Goal: Task Accomplishment & Management: Complete application form

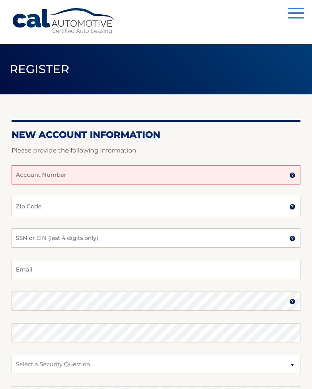
click at [195, 167] on input "Account Number" at bounding box center [156, 174] width 289 height 19
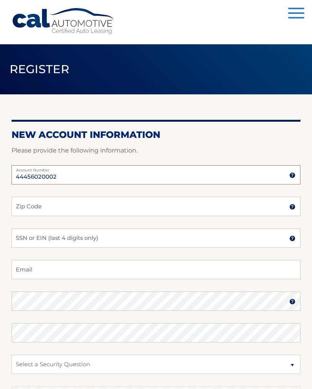
type input "44456020002"
click at [124, 207] on input "Zip Code" at bounding box center [156, 206] width 289 height 19
type input "07650"
click at [164, 240] on input "SSN or EIN (last 4 digits only)" at bounding box center [156, 237] width 289 height 19
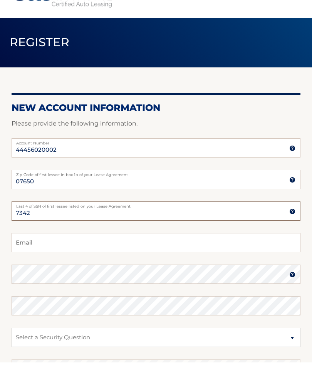
type input "7342"
click at [136, 260] on input "Email" at bounding box center [156, 269] width 289 height 19
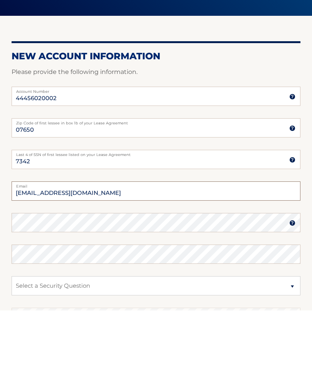
type input "[EMAIL_ADDRESS][DOMAIN_NAME]"
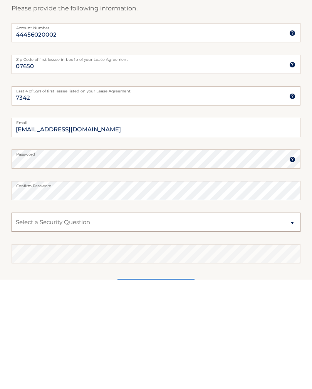
click at [182, 322] on select "Select a Security Question What was the name of your elementary school? What is…" at bounding box center [156, 331] width 289 height 19
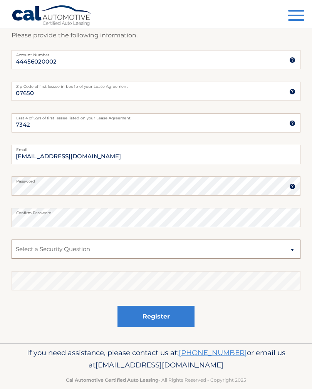
select select "4"
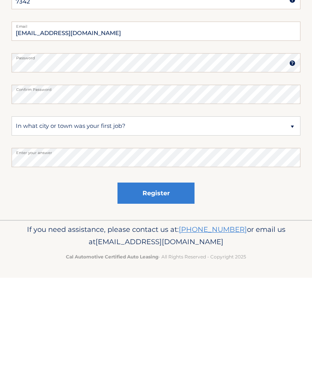
click at [170, 294] on button "Register" at bounding box center [155, 304] width 77 height 21
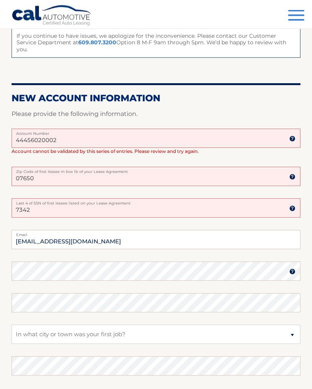
scroll to position [144, 0]
click at [144, 203] on input "7342" at bounding box center [156, 207] width 289 height 19
type input "7"
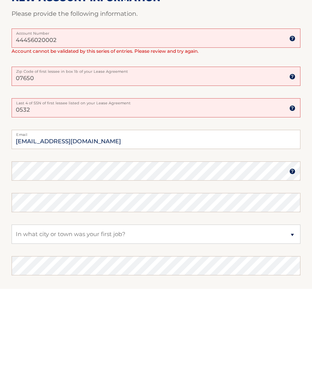
type input "0532"
click at [196, 324] on select "Select a Security Question What was the name of your elementary school? What is…" at bounding box center [156, 333] width 289 height 19
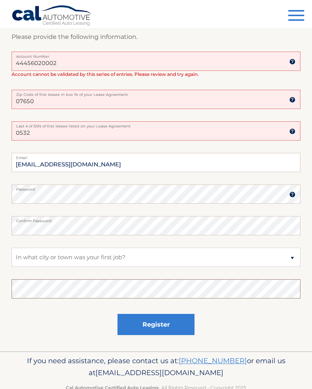
scroll to position [232, 0]
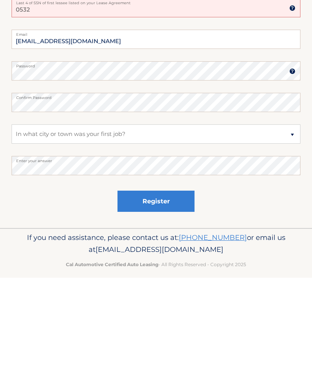
click at [177, 302] on button "Register" at bounding box center [155, 312] width 77 height 21
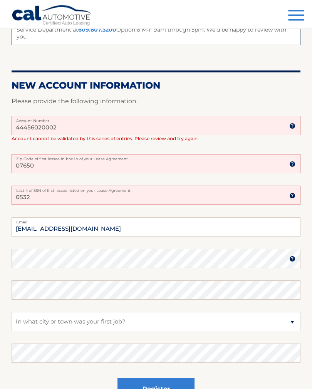
scroll to position [154, 0]
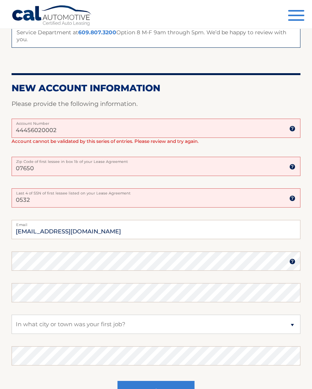
click at [140, 124] on input "44456020002" at bounding box center [156, 128] width 289 height 19
click at [147, 120] on input "44456020002" at bounding box center [156, 128] width 289 height 19
click at [142, 119] on input "44456020002" at bounding box center [156, 128] width 289 height 19
type input "44456020002"
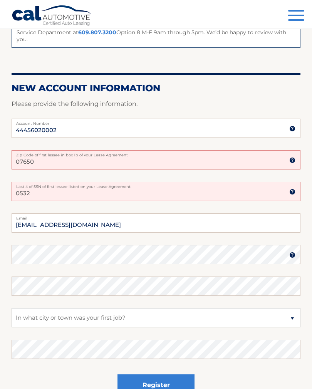
click at [159, 155] on input "07650" at bounding box center [156, 159] width 289 height 19
click at [157, 158] on input "07650" at bounding box center [156, 159] width 289 height 19
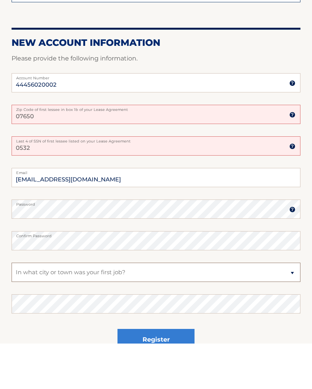
click at [185, 308] on select "Select a Security Question What was the name of your elementary school? What is…" at bounding box center [156, 317] width 289 height 19
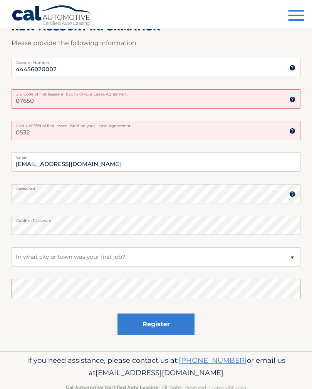
scroll to position [226, 0]
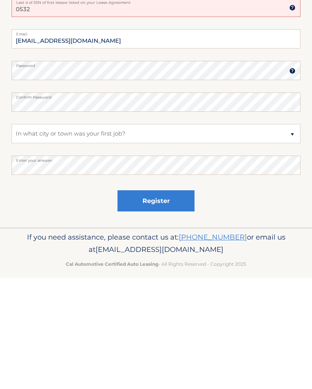
click at [167, 301] on button "Register" at bounding box center [155, 311] width 77 height 21
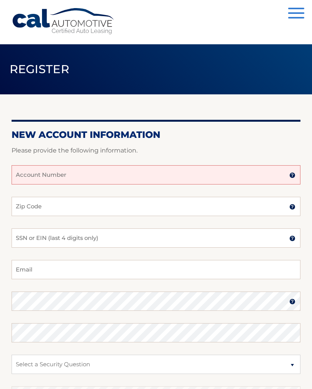
click at [234, 181] on input "Account Number" at bounding box center [156, 174] width 289 height 19
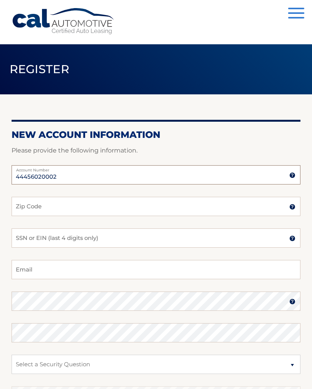
type input "44456020002"
click at [234, 202] on input "Zip Code" at bounding box center [156, 206] width 289 height 19
type input "07650"
click at [207, 237] on input "SSN or EIN (last 4 digits only)" at bounding box center [156, 237] width 289 height 19
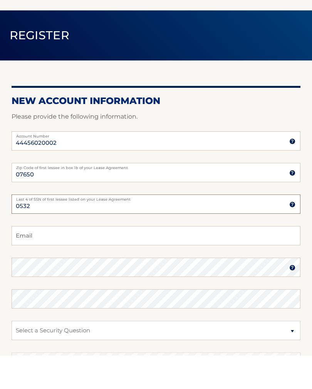
type input "0532"
click at [149, 260] on input "Email" at bounding box center [156, 269] width 289 height 19
type input "[EMAIL_ADDRESS][DOMAIN_NAME]"
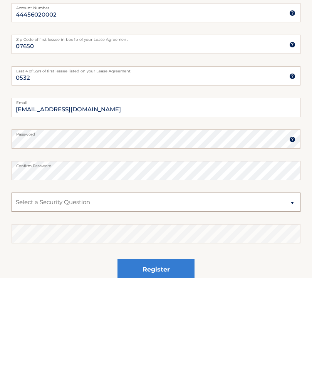
click at [225, 304] on select "Select a Security Question What was the name of your elementary school? What is…" at bounding box center [156, 313] width 289 height 19
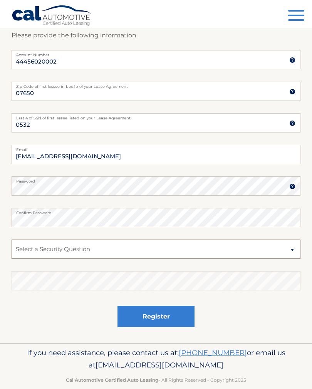
select select "4"
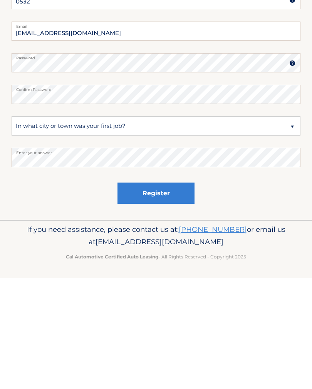
click at [182, 294] on button "Register" at bounding box center [155, 304] width 77 height 21
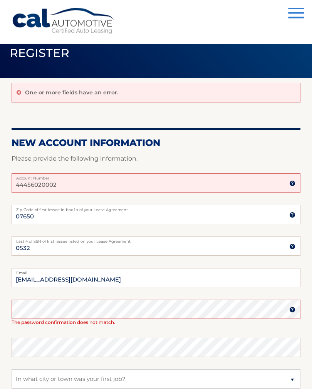
scroll to position [16, 0]
click at [120, 219] on input "07650" at bounding box center [156, 214] width 289 height 19
